Goal: Task Accomplishment & Management: Manage account settings

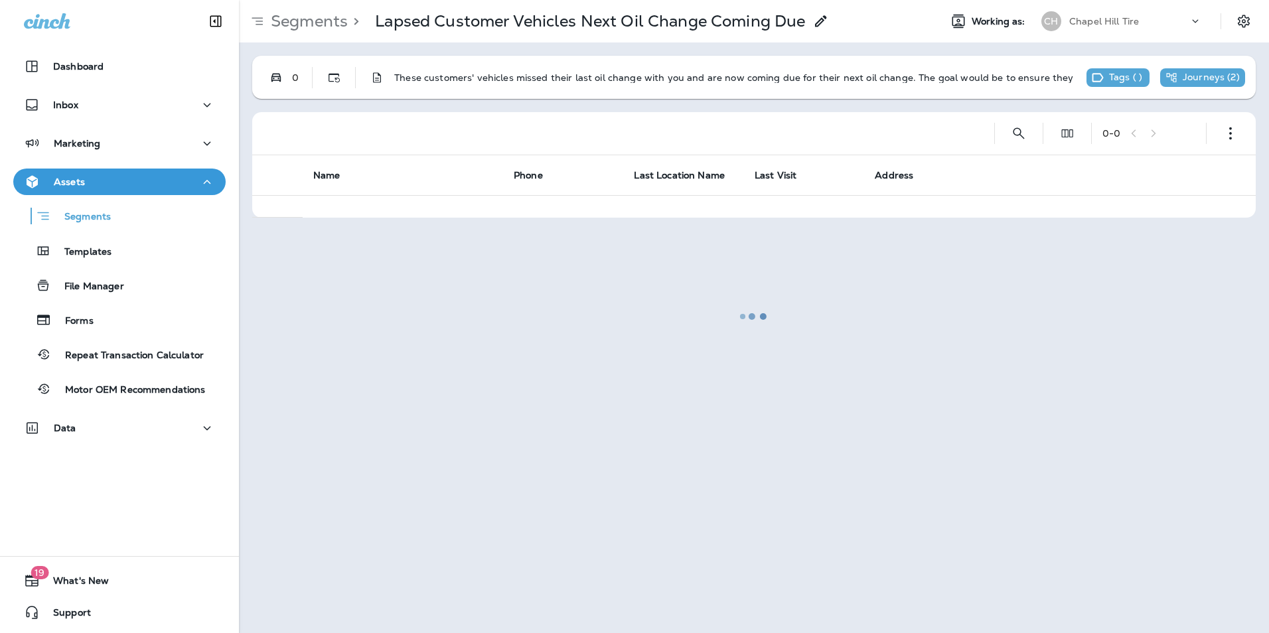
click at [305, 23] on div at bounding box center [753, 316] width 1027 height 630
click at [75, 429] on p "Data" at bounding box center [65, 428] width 23 height 11
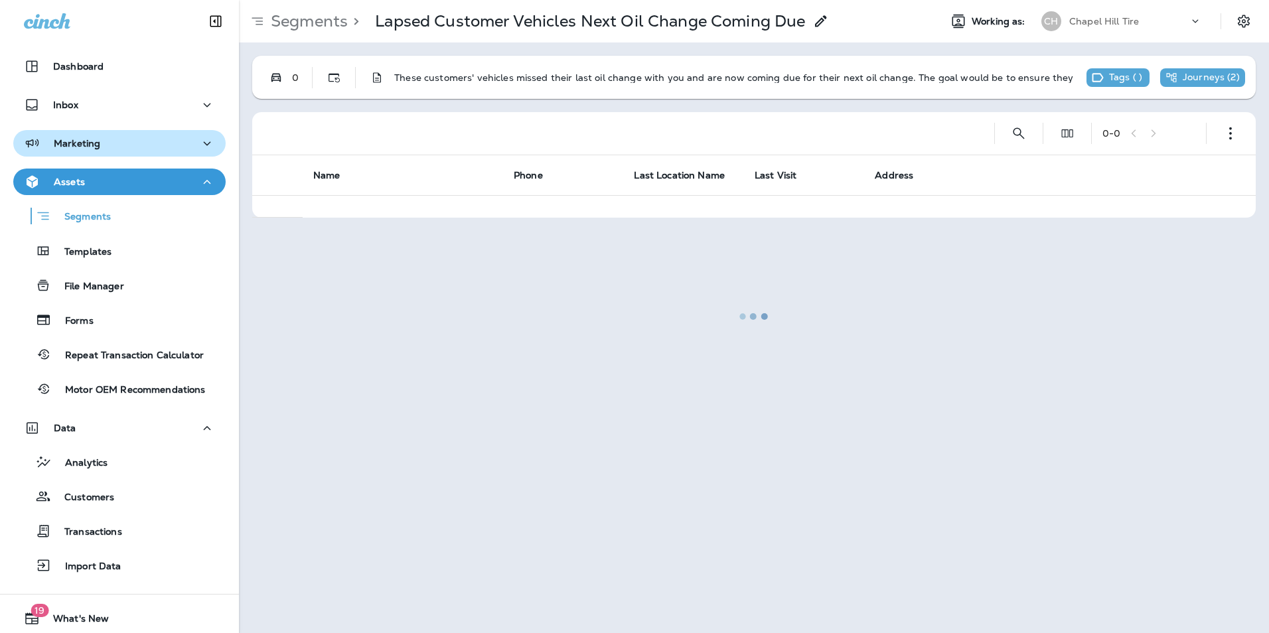
click at [106, 147] on div "Marketing" at bounding box center [119, 143] width 191 height 17
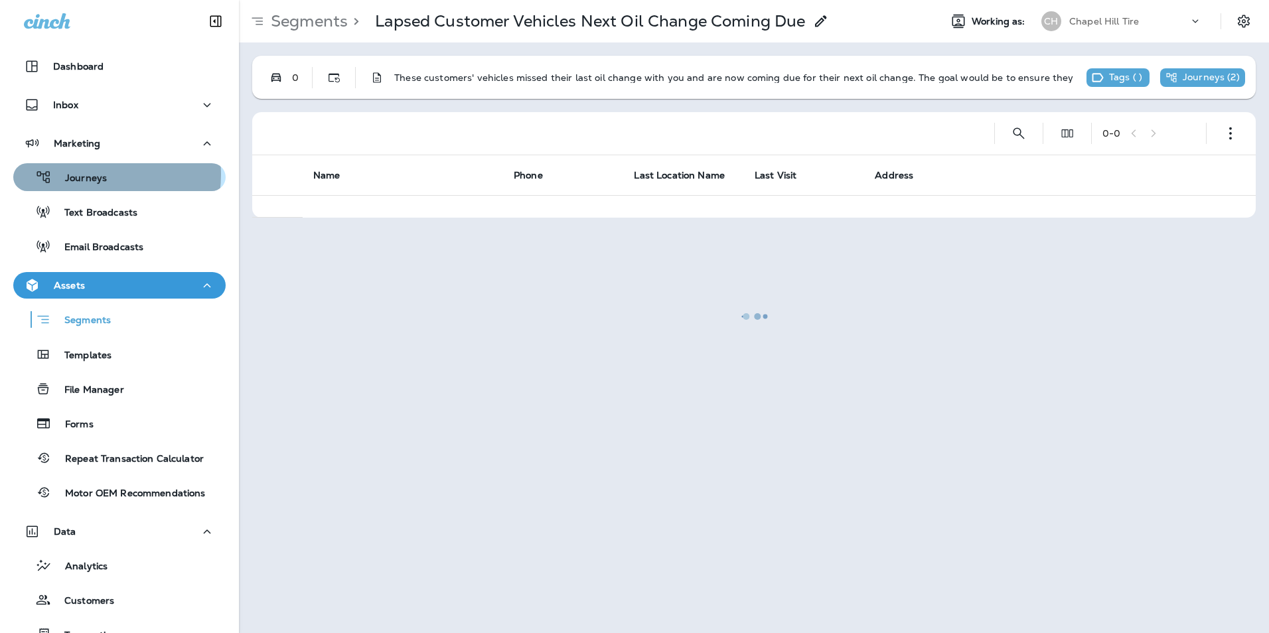
click at [92, 175] on p "Journeys" at bounding box center [79, 179] width 55 height 13
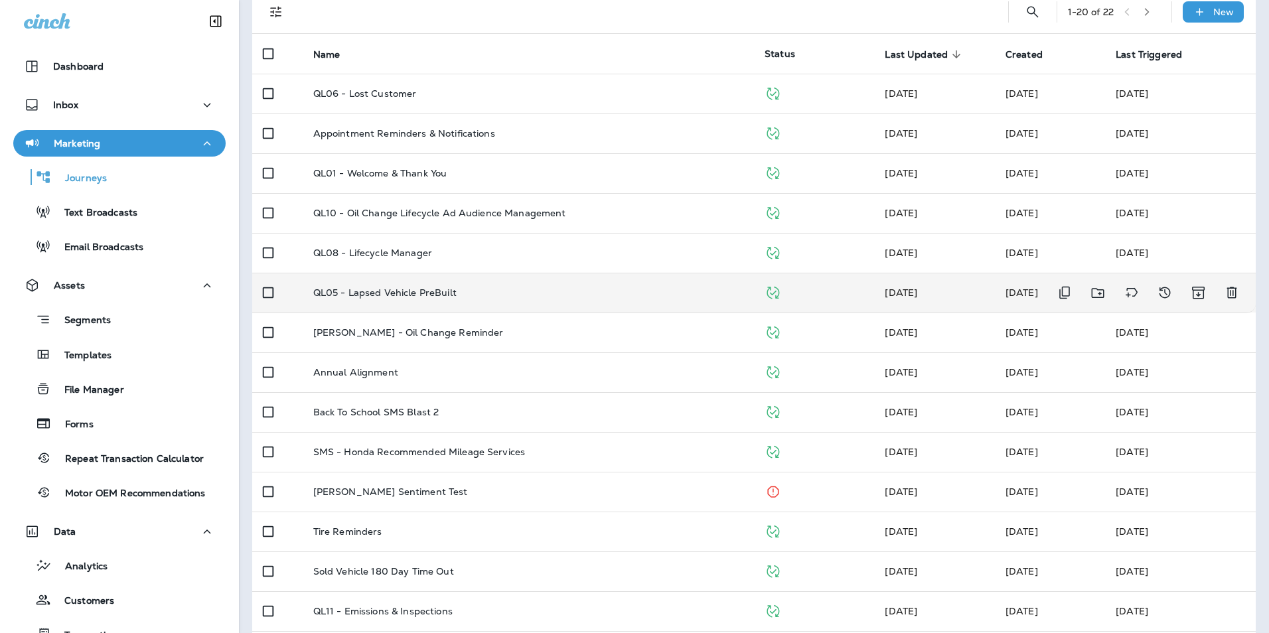
scroll to position [133, 0]
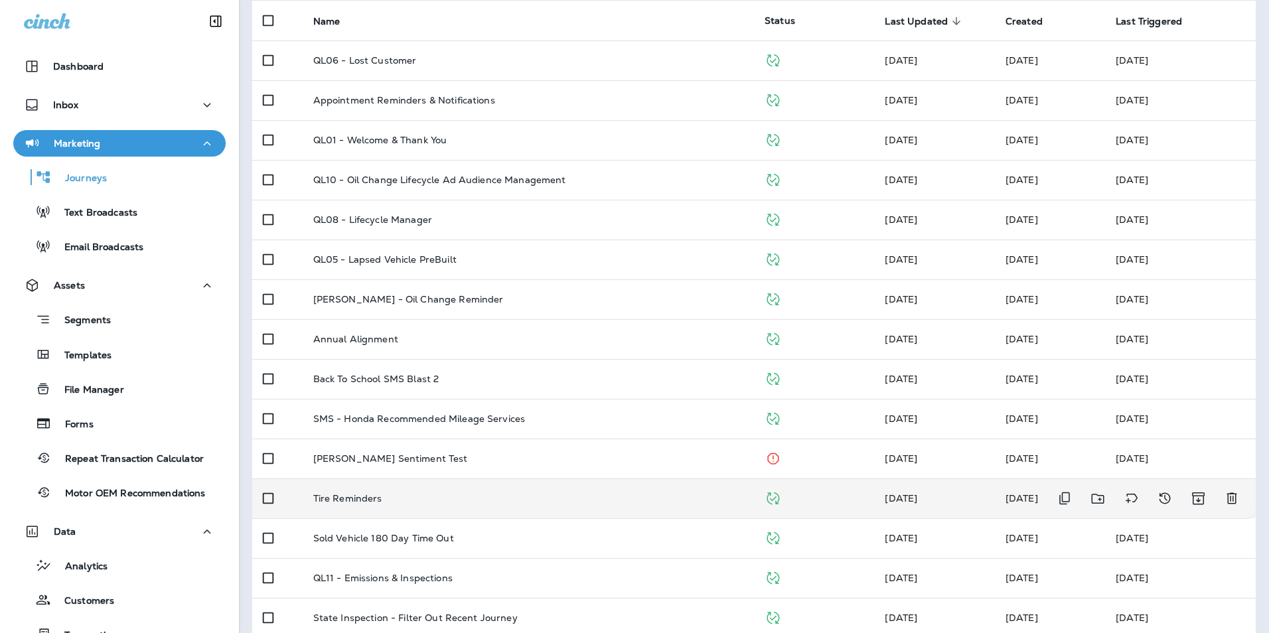
click at [369, 498] on p "Tire Reminders" at bounding box center [347, 498] width 69 height 11
